Goal: Find contact information: Find contact information

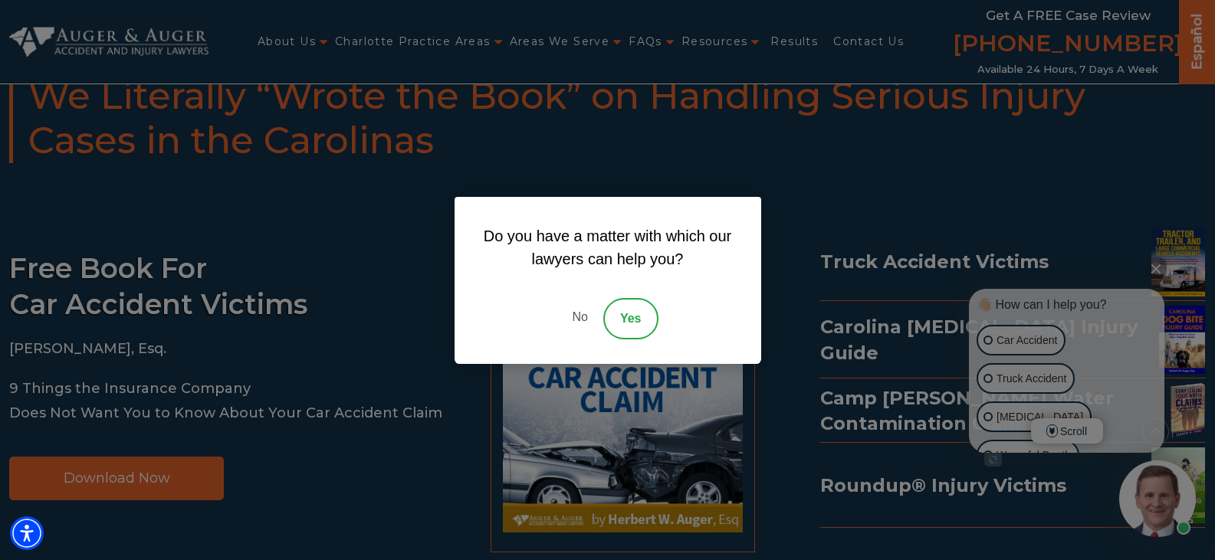
scroll to position [11141, 0]
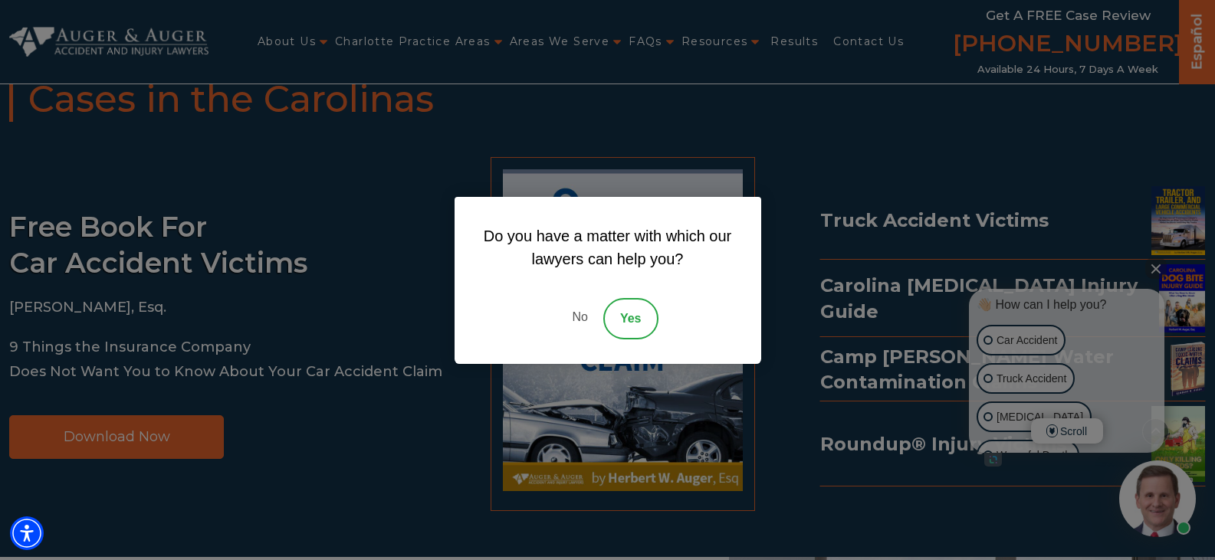
click at [579, 320] on link "No" at bounding box center [580, 318] width 46 height 41
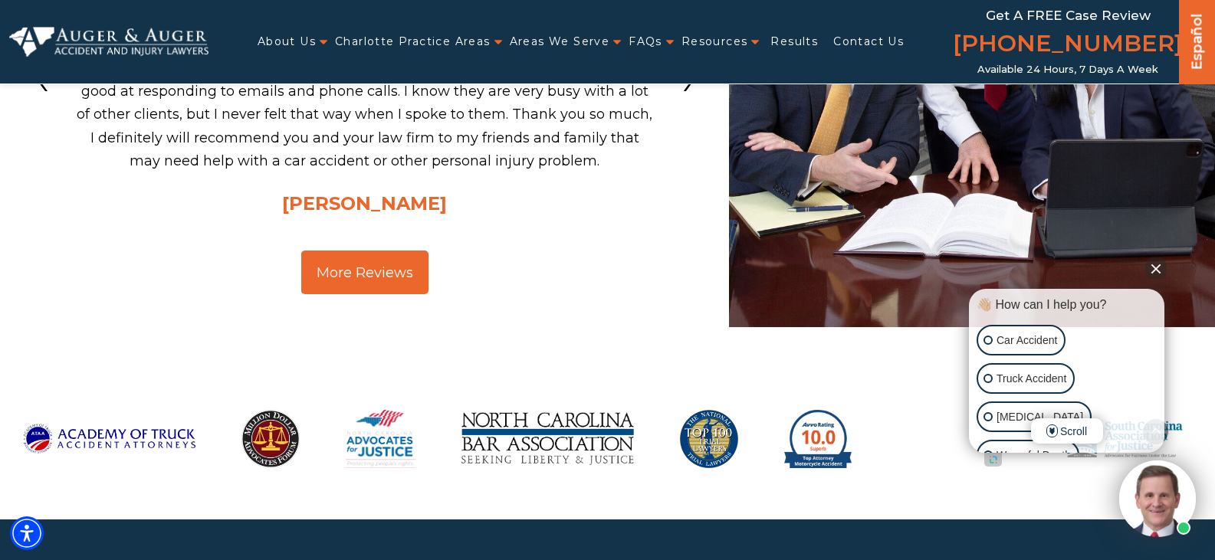
scroll to position [12061, 0]
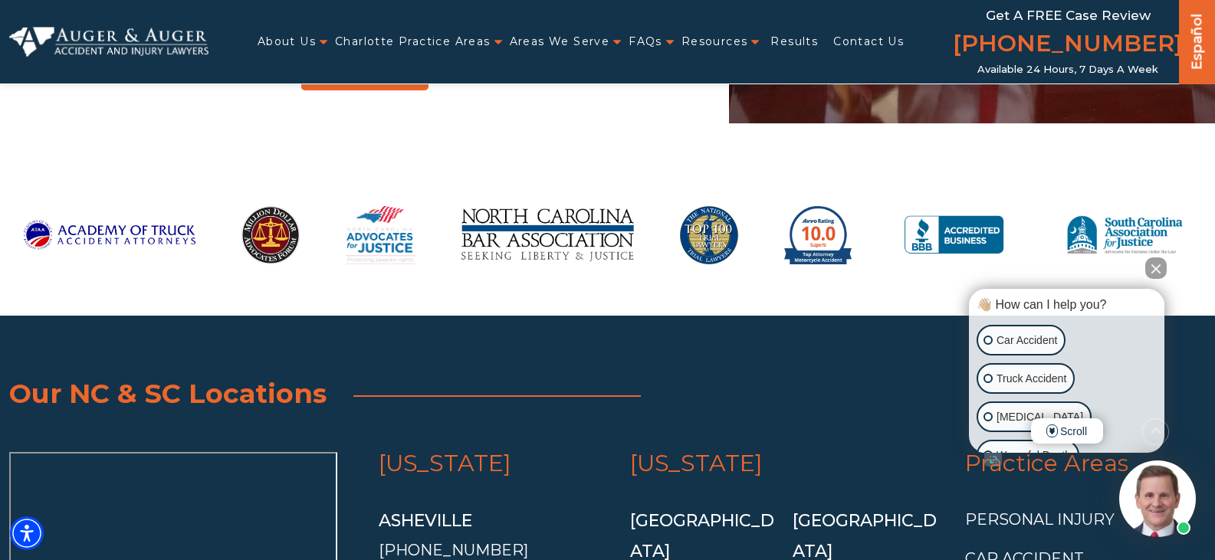
click at [1150, 268] on button "Close Intaker Chat Widget" at bounding box center [1155, 268] width 21 height 21
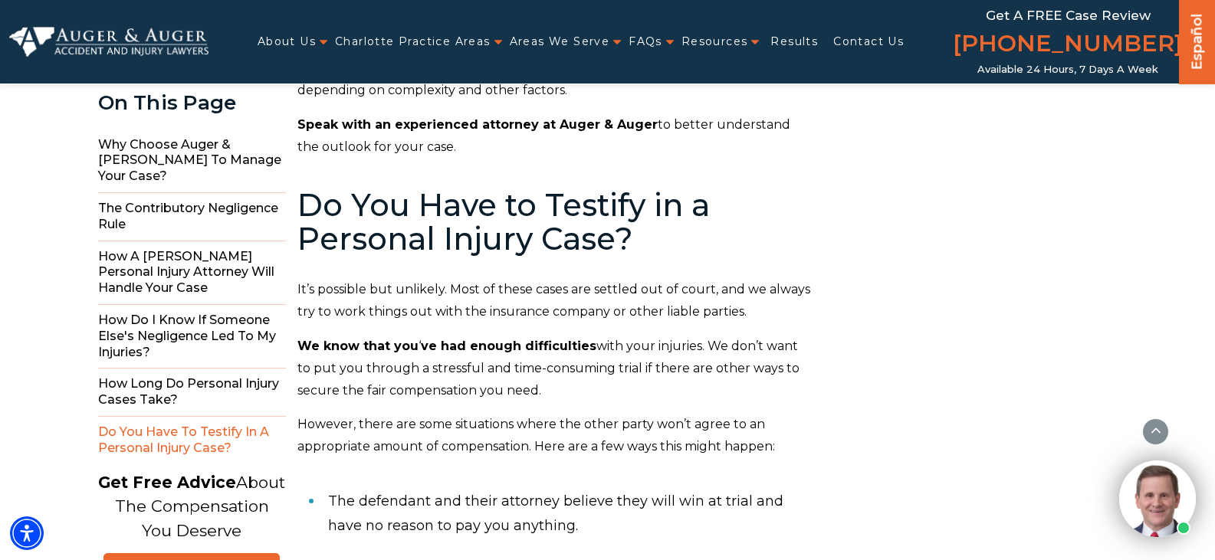
scroll to position [7624, 0]
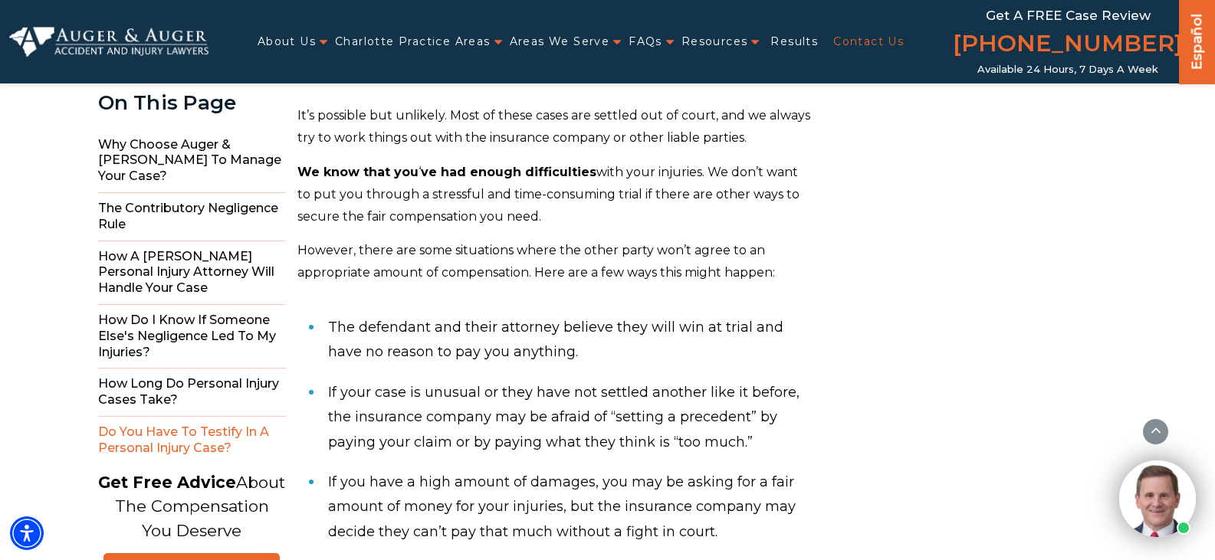
click at [881, 33] on link "Contact Us" at bounding box center [868, 41] width 71 height 31
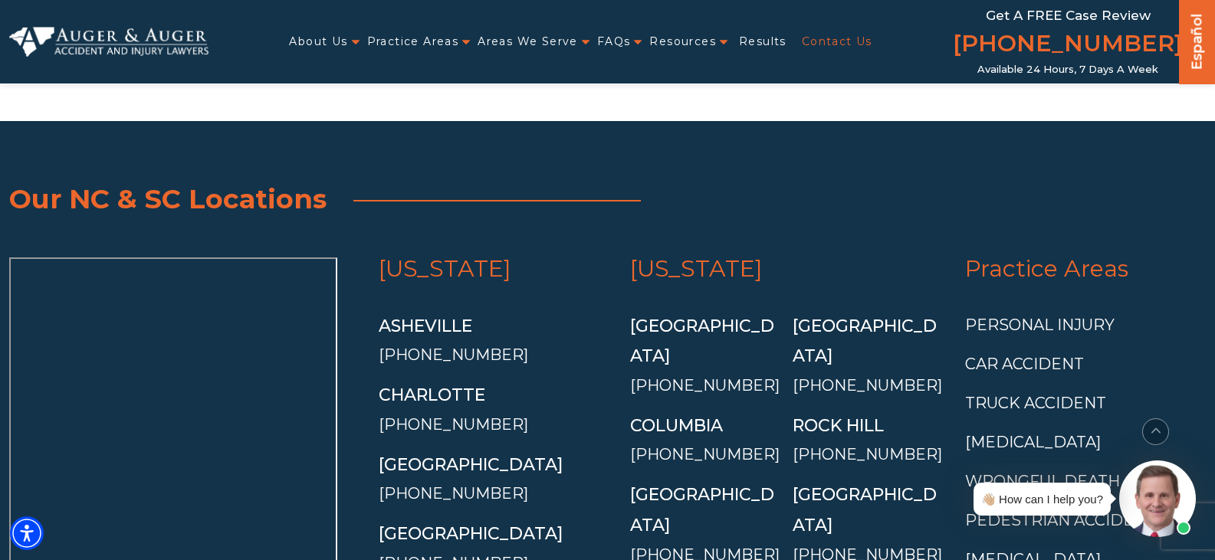
scroll to position [3066, 0]
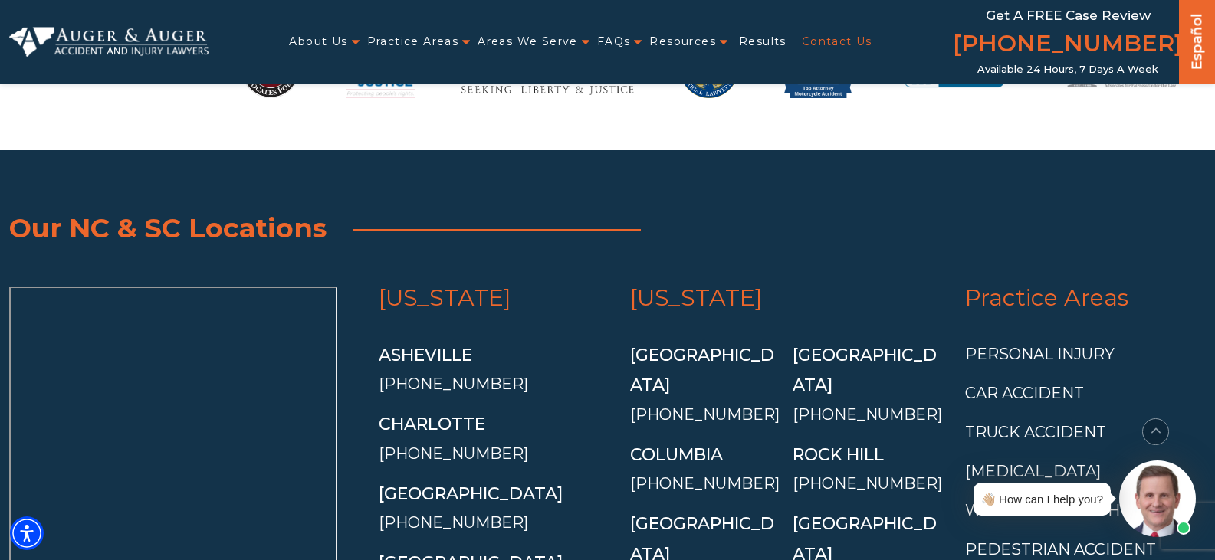
click at [438, 409] on li "Charlotte (704) 308-3236" at bounding box center [494, 438] width 230 height 58
click at [440, 414] on link "Charlotte" at bounding box center [432, 424] width 107 height 21
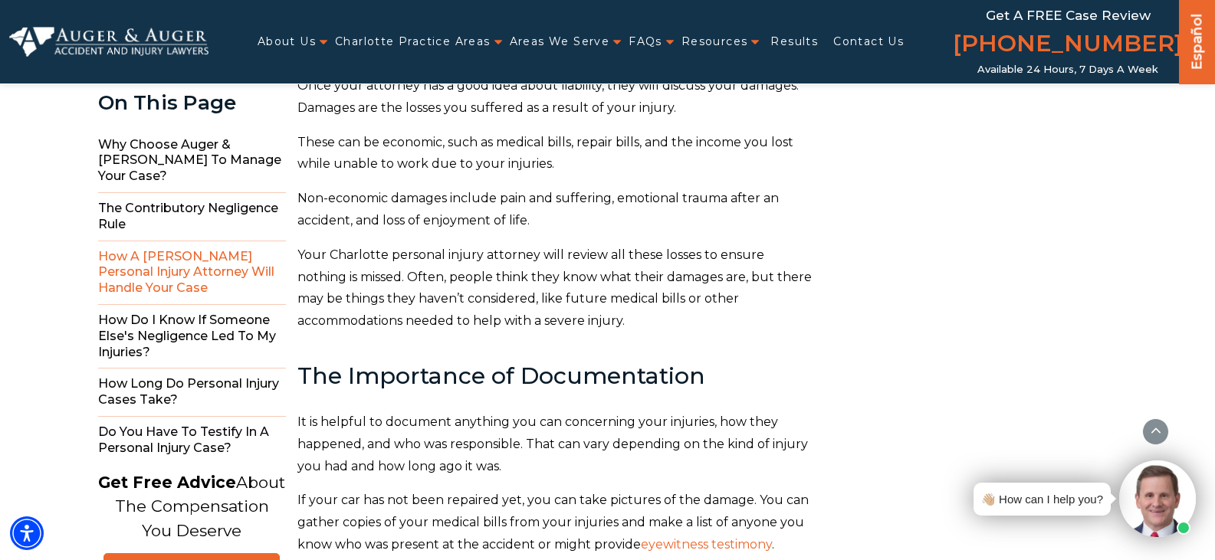
scroll to position [4498, 0]
